Goal: Transaction & Acquisition: Obtain resource

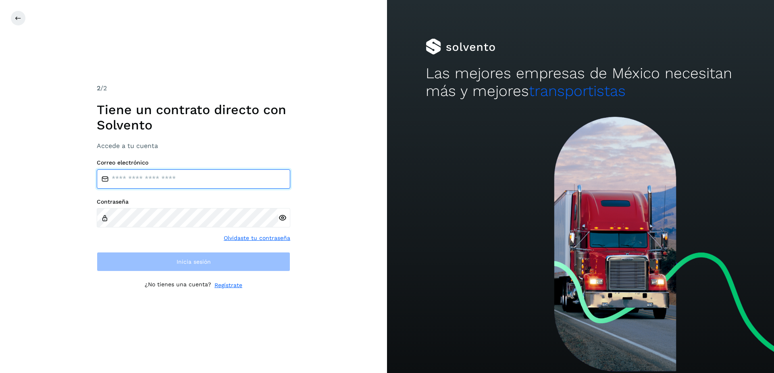
type input "**********"
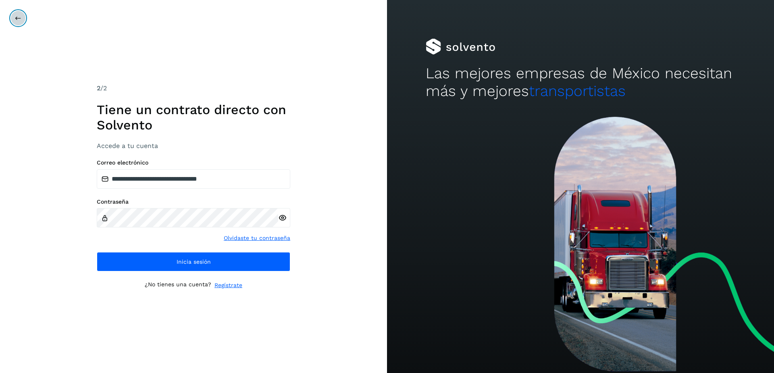
click at [14, 22] on button at bounding box center [17, 17] width 15 height 15
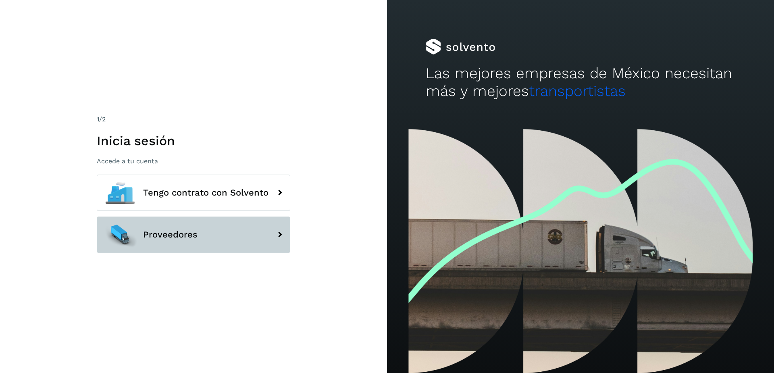
click at [190, 230] on span "Proveedores" at bounding box center [170, 235] width 54 height 10
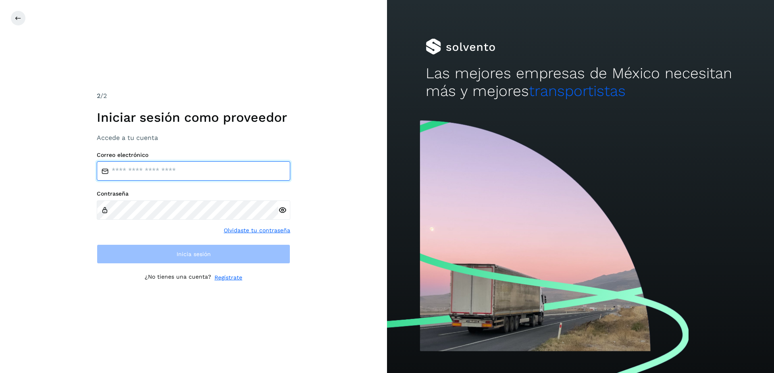
type input "**********"
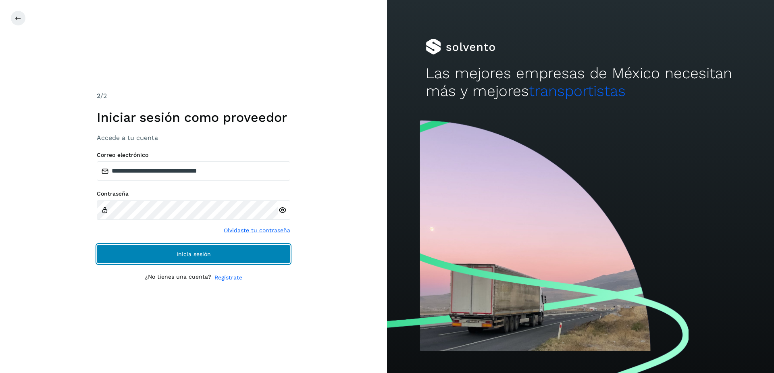
click at [242, 253] on button "Inicia sesión" at bounding box center [194, 253] width 194 height 19
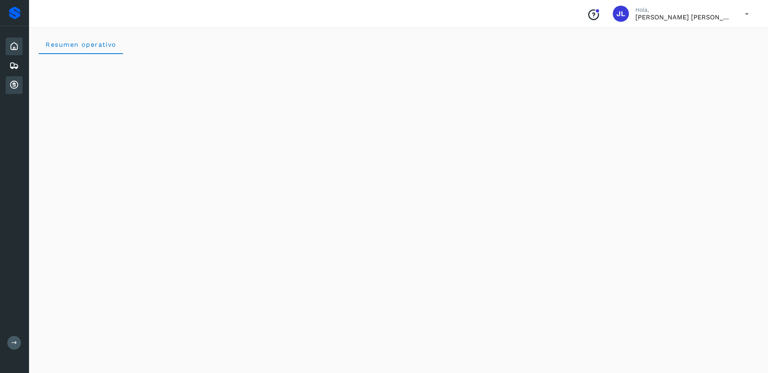
click at [7, 85] on div "Cuentas por cobrar" at bounding box center [14, 85] width 17 height 18
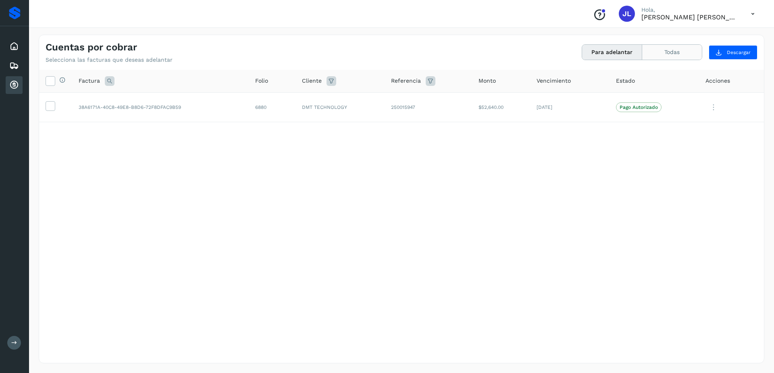
click at [659, 50] on button "Todas" at bounding box center [672, 52] width 60 height 15
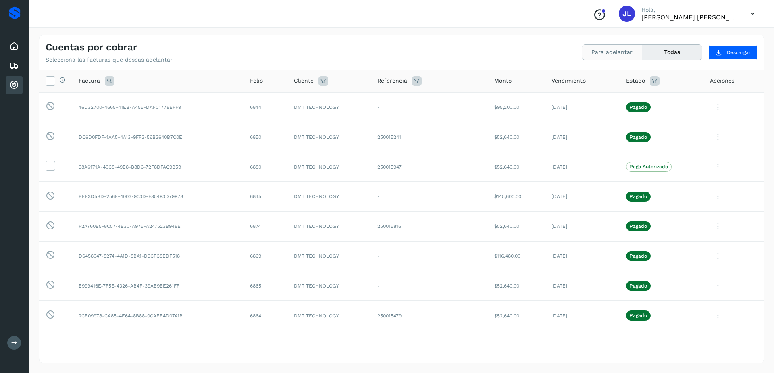
click at [610, 52] on button "Para adelantar" at bounding box center [612, 52] width 60 height 15
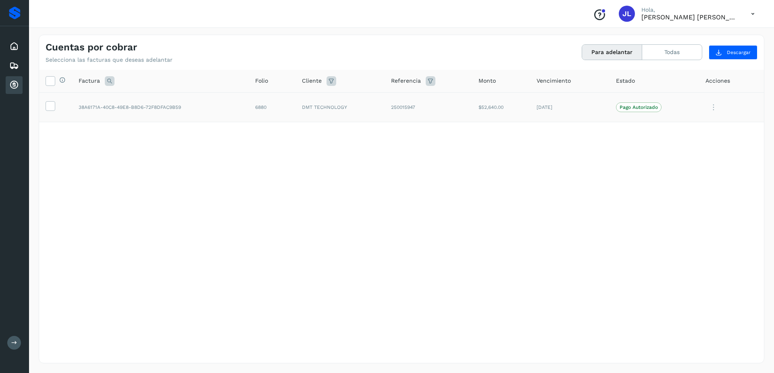
click at [41, 102] on td at bounding box center [55, 107] width 33 height 30
click at [46, 109] on label at bounding box center [51, 106] width 10 height 10
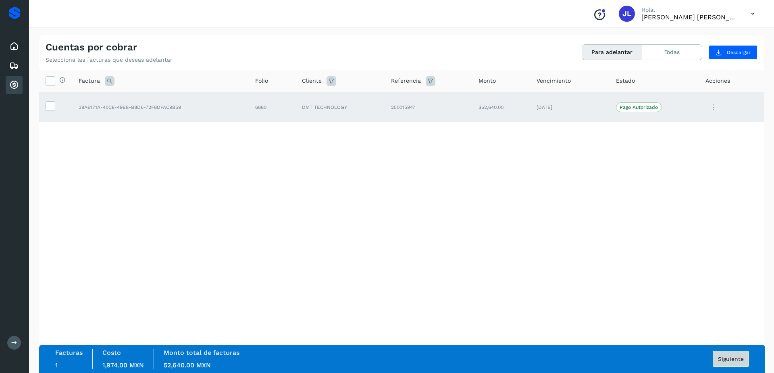
click at [731, 360] on span "Siguiente" at bounding box center [731, 359] width 26 height 6
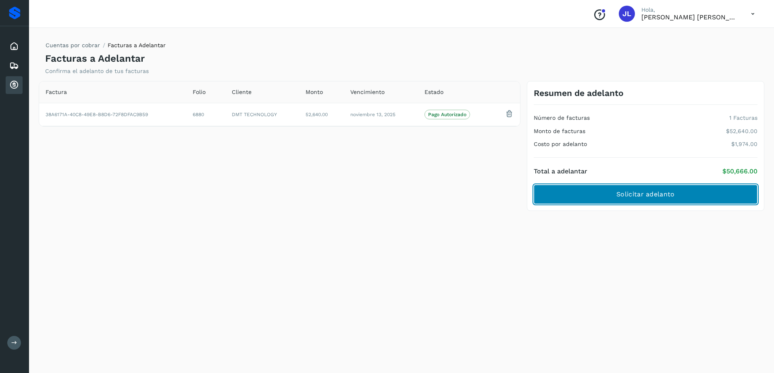
click at [637, 204] on button "Solicitar adelanto" at bounding box center [646, 194] width 224 height 19
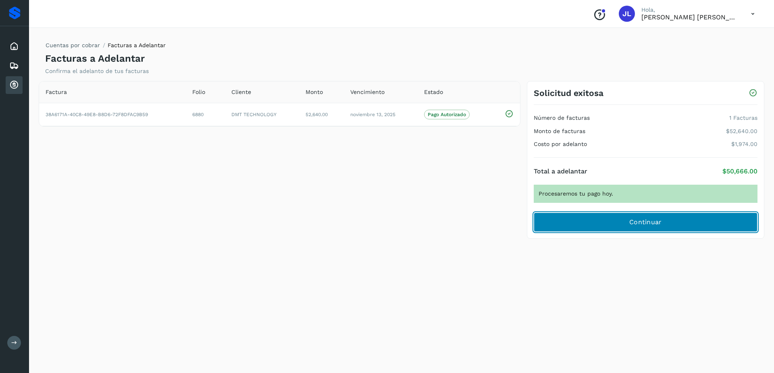
click at [567, 218] on button "Continuar" at bounding box center [646, 221] width 224 height 19
